Goal: Information Seeking & Learning: Learn about a topic

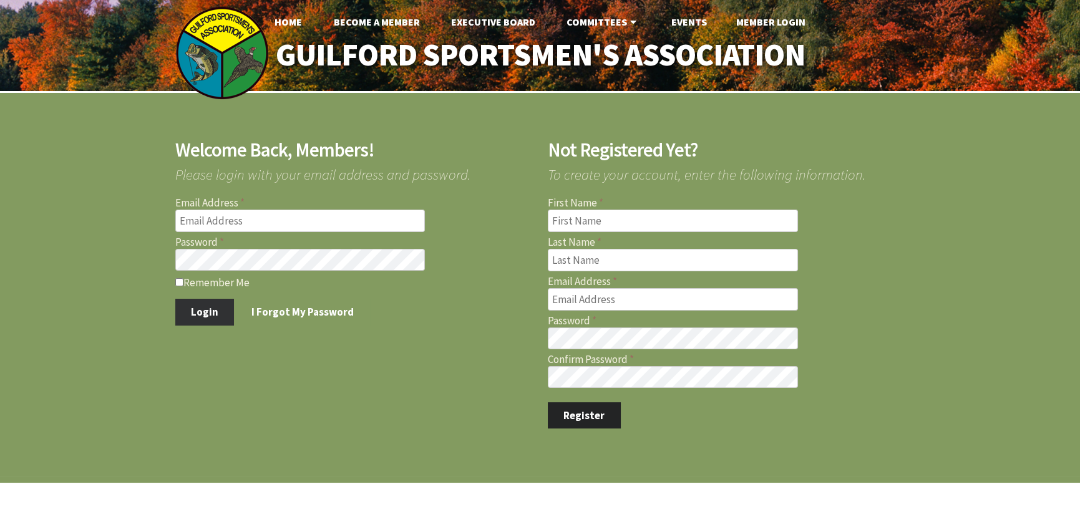
type input "[EMAIL_ADDRESS][DOMAIN_NAME]"
click at [205, 309] on button "Login" at bounding box center [204, 312] width 59 height 26
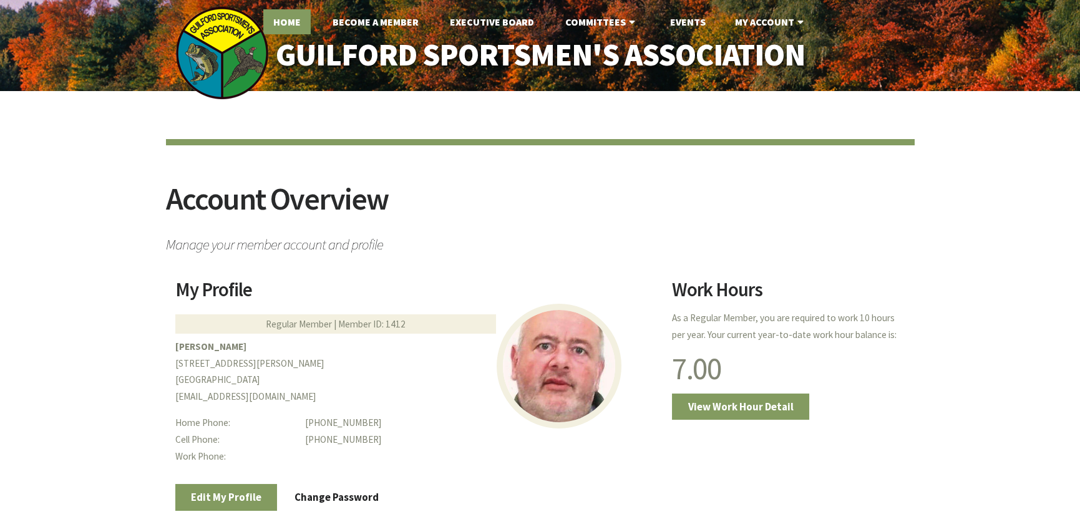
click at [285, 24] on link "Home" at bounding box center [286, 21] width 47 height 25
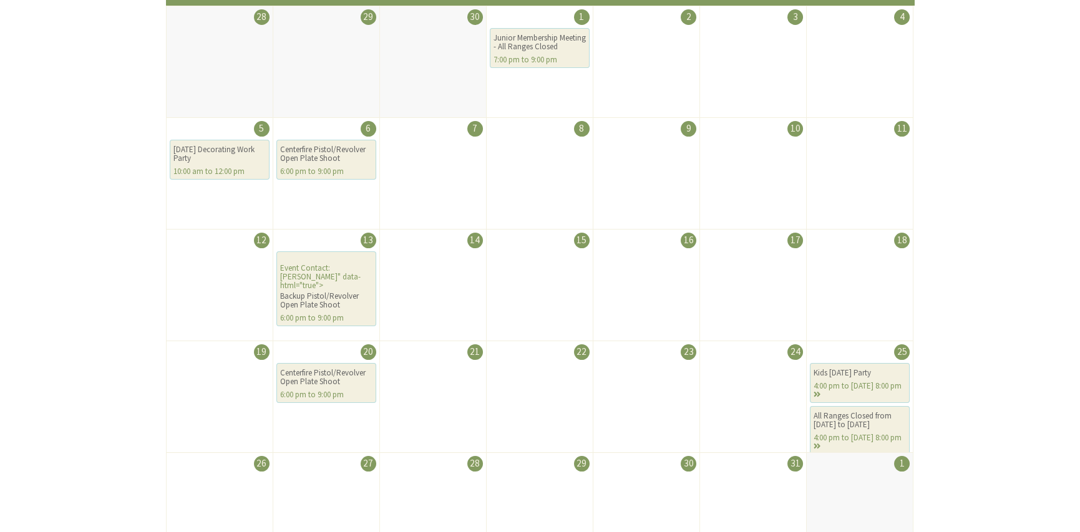
scroll to position [125, 0]
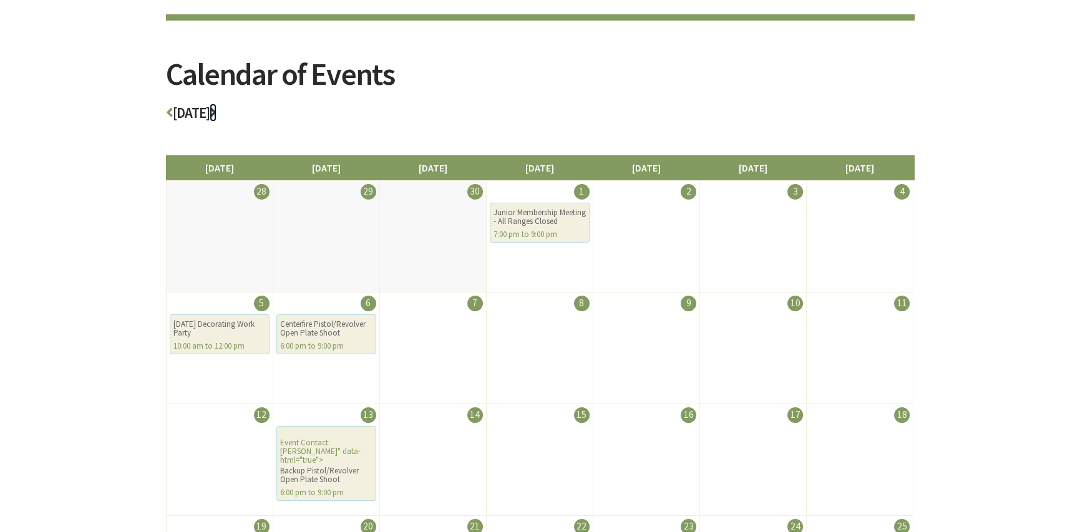
click at [217, 110] on icon at bounding box center [213, 112] width 7 height 14
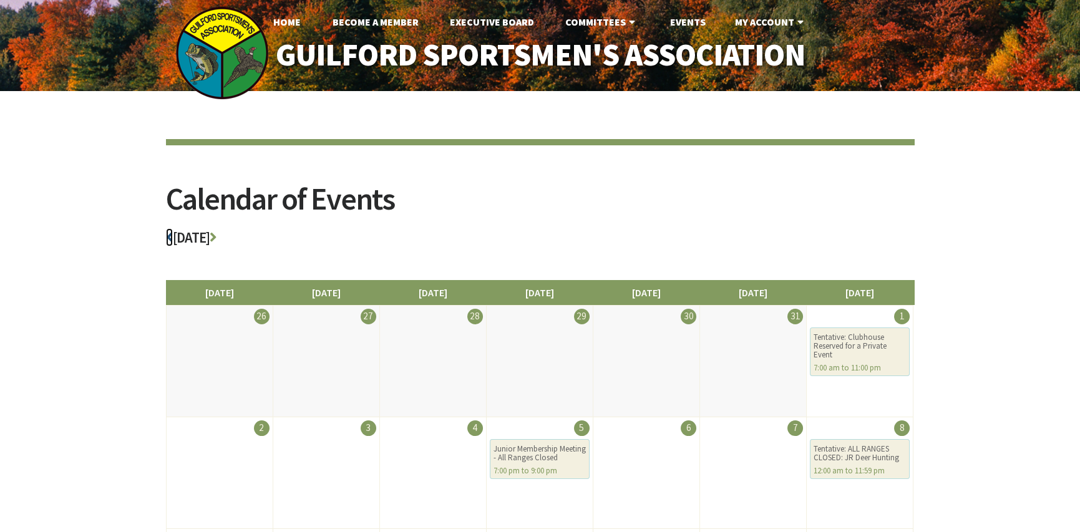
click at [169, 236] on icon at bounding box center [169, 237] width 7 height 14
